Goal: Task Accomplishment & Management: Use online tool/utility

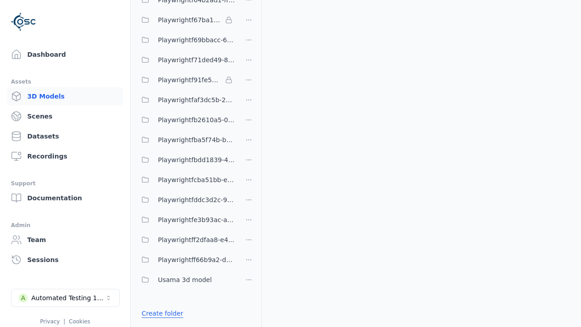
click at [162, 313] on link "Create folder" at bounding box center [163, 313] width 42 height 9
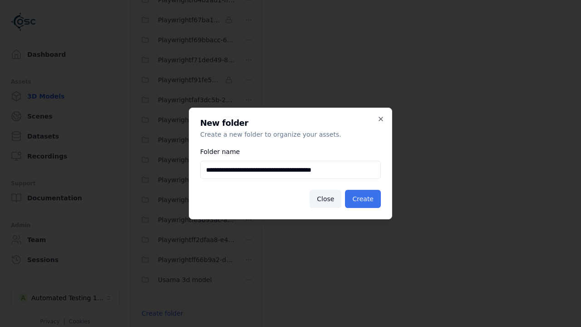
type input "**********"
click at [363, 199] on button "Create" at bounding box center [363, 199] width 36 height 18
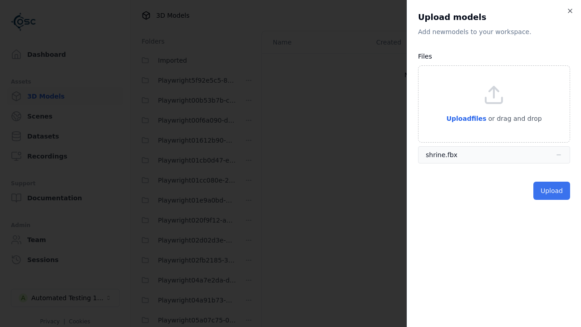
click at [552, 191] on button "Upload" at bounding box center [551, 191] width 37 height 18
